Goal: Task Accomplishment & Management: Manage account settings

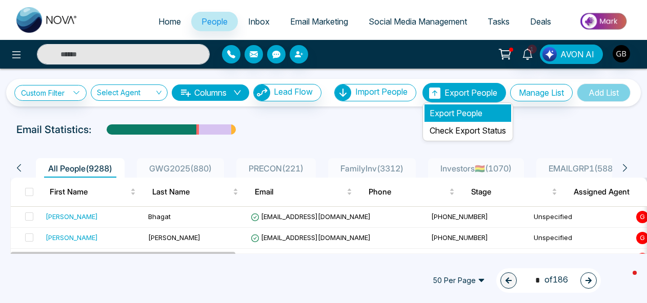
click at [460, 111] on li "Export People" at bounding box center [467, 113] width 87 height 17
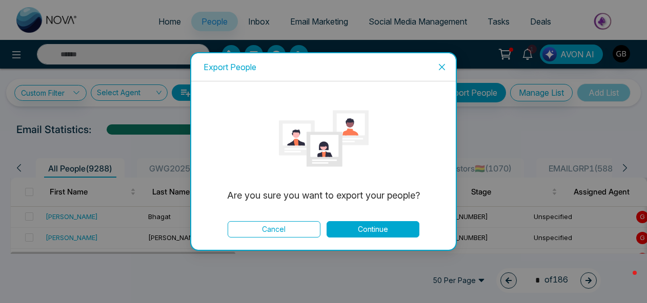
click at [376, 231] on button "Continue" at bounding box center [372, 229] width 93 height 16
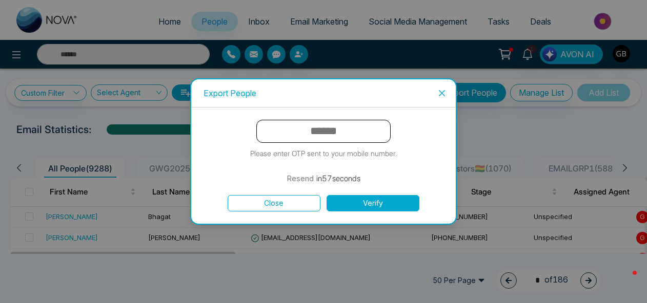
click at [340, 138] on input "text" at bounding box center [323, 131] width 134 height 23
type input "******"
click at [381, 204] on button "Verify" at bounding box center [372, 203] width 93 height 16
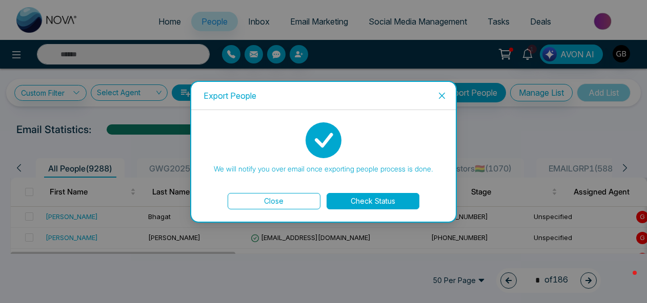
click at [375, 203] on button "Check Status" at bounding box center [372, 201] width 93 height 16
click at [278, 205] on button "Close" at bounding box center [273, 201] width 93 height 16
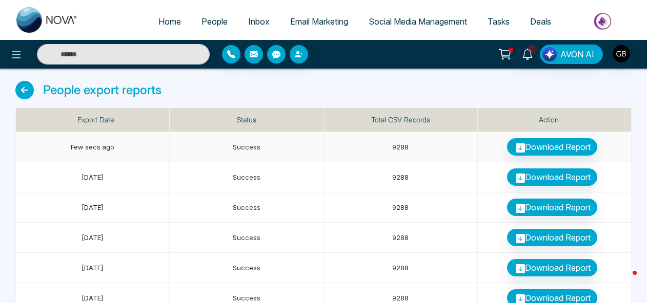
click at [530, 150] on link "Download Report" at bounding box center [552, 146] width 90 height 17
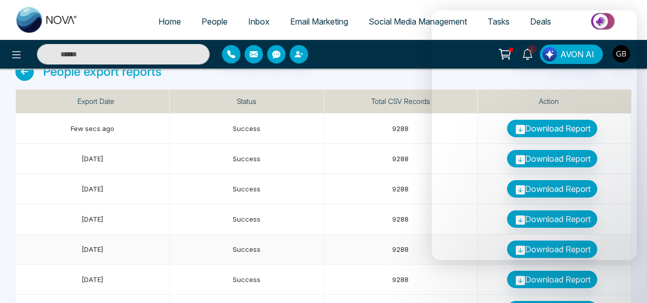
scroll to position [24, 0]
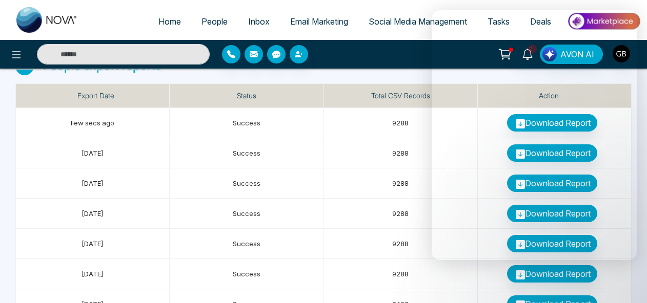
click at [342, 77] on div "People export reports" at bounding box center [323, 70] width 616 height 27
click at [217, 23] on span "People" at bounding box center [214, 21] width 26 height 10
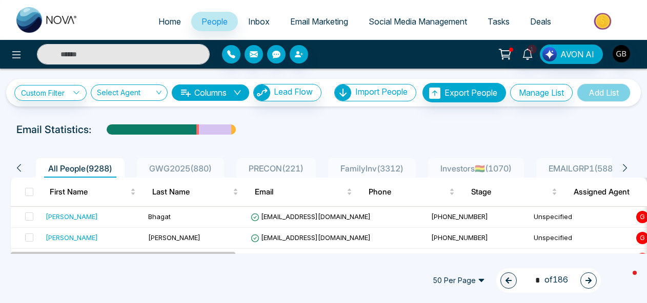
click at [214, 20] on span "People" at bounding box center [214, 21] width 26 height 10
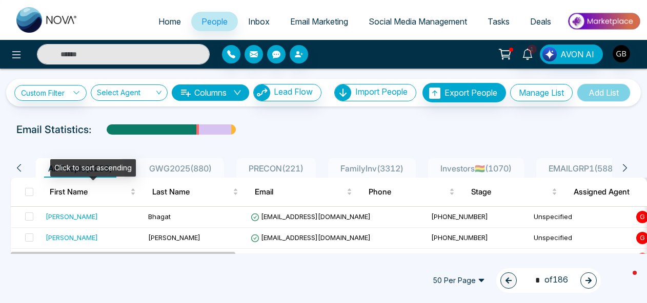
click at [87, 172] on div "Click to sort ascending" at bounding box center [93, 167] width 86 height 17
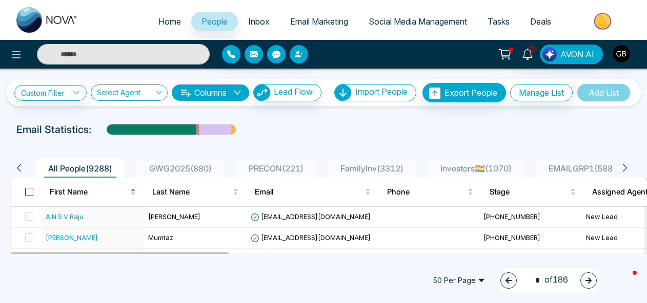
click at [28, 193] on span at bounding box center [29, 192] width 8 height 8
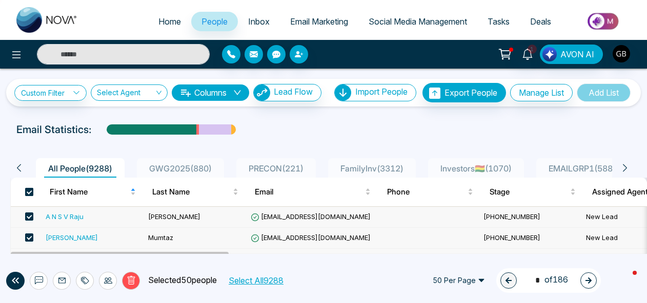
scroll to position [16, 0]
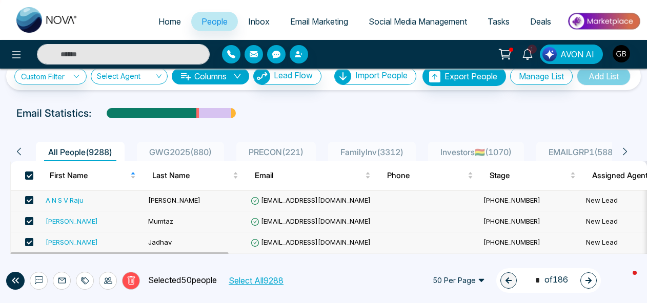
click at [264, 280] on button "Select All 9288" at bounding box center [255, 280] width 62 height 13
click at [133, 281] on icon at bounding box center [131, 280] width 8 height 9
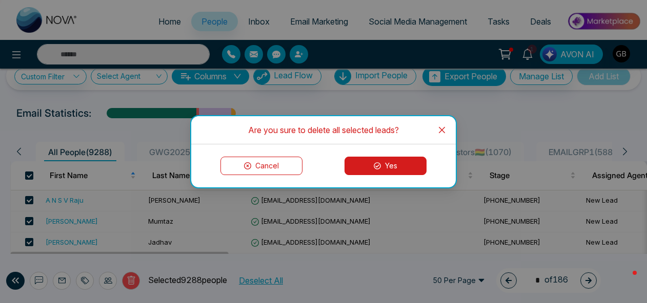
click at [440, 128] on icon "close" at bounding box center [442, 130] width 6 height 6
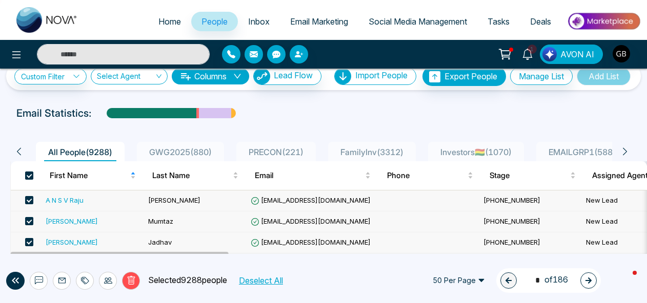
click at [606, 22] on img at bounding box center [603, 21] width 74 height 23
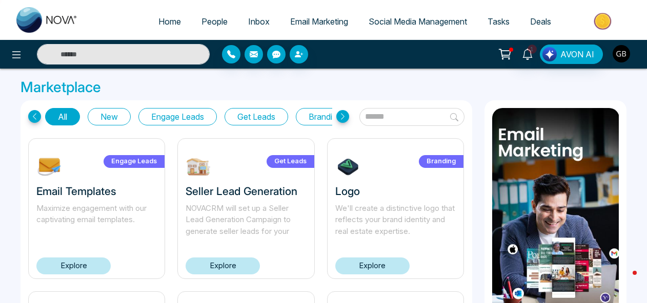
click at [626, 53] on img "button" at bounding box center [620, 53] width 17 height 17
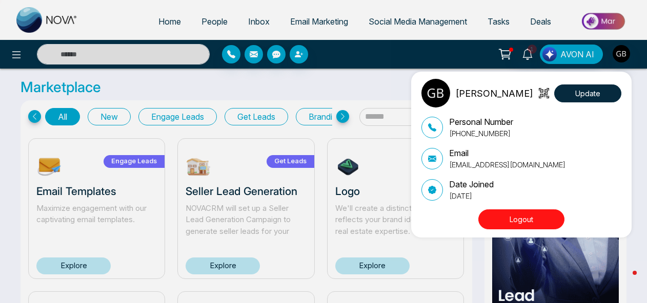
click at [308, 87] on div "Gary Bhatt Update Personal Number +14168363655 Email info@gbhatt.ca Date Joined…" at bounding box center [323, 151] width 647 height 303
